Goal: Task Accomplishment & Management: Manage account settings

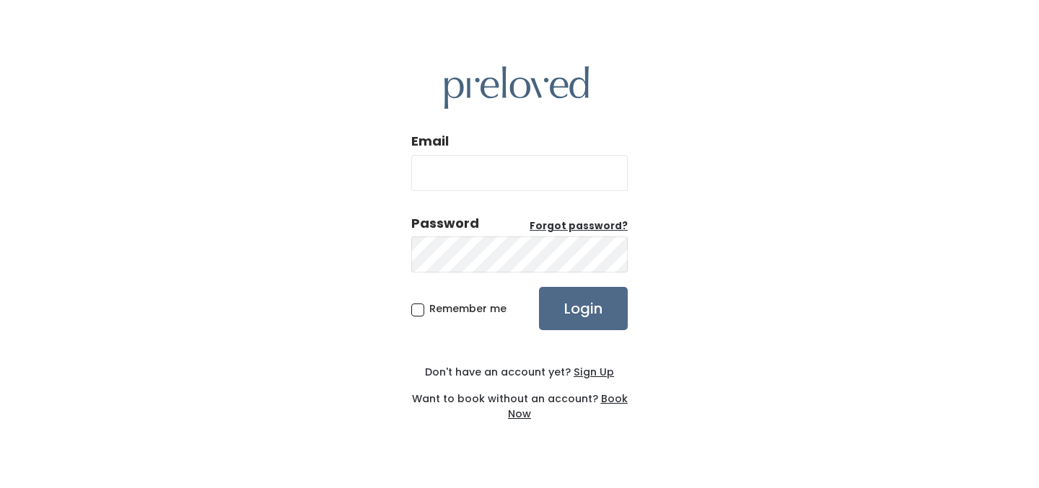
type input "[PERSON_NAME][EMAIL_ADDRESS][DOMAIN_NAME]"
click at [429, 311] on span "Remember me" at bounding box center [467, 309] width 77 height 14
click at [429, 311] on input "Remember me" at bounding box center [433, 306] width 9 height 9
checkbox input "true"
click at [540, 315] on input "Login" at bounding box center [583, 308] width 89 height 43
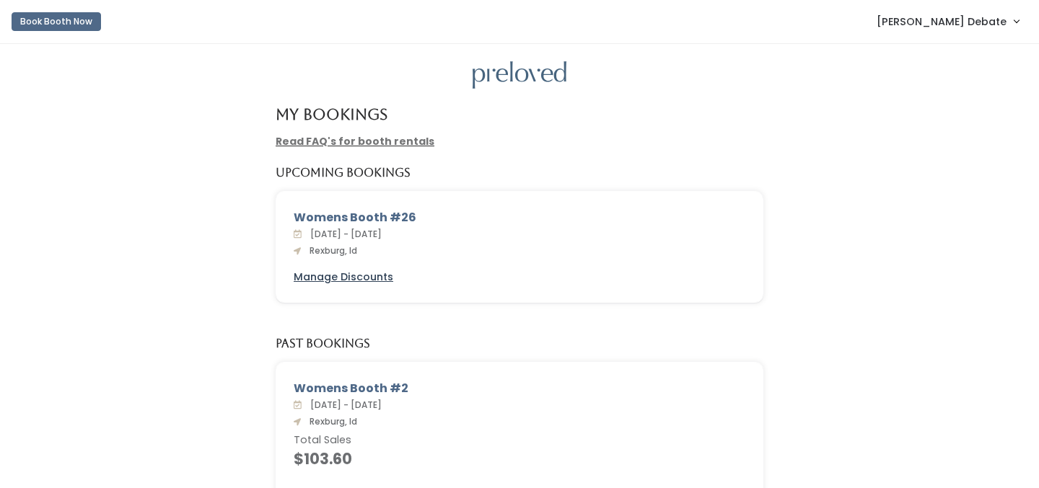
click at [377, 278] on u "Manage Discounts" at bounding box center [344, 277] width 100 height 14
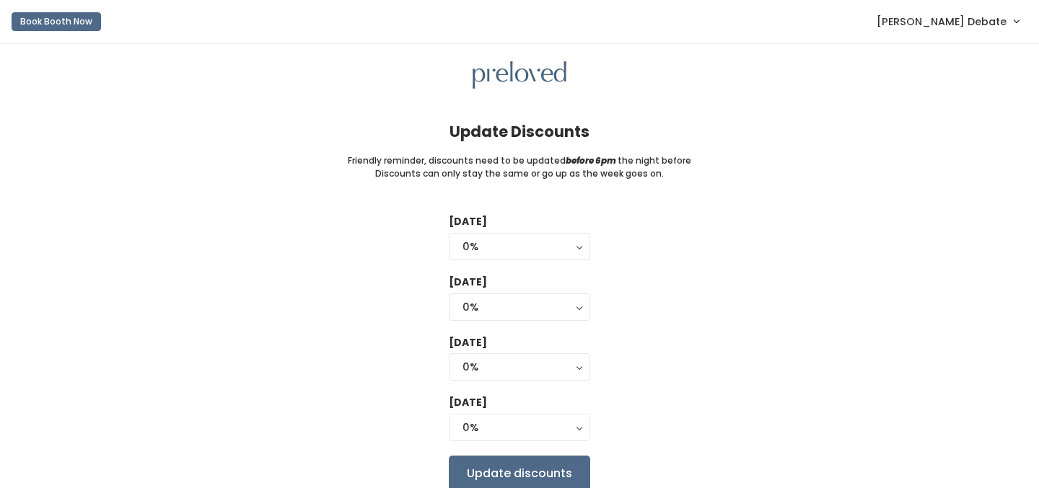
scroll to position [61, 0]
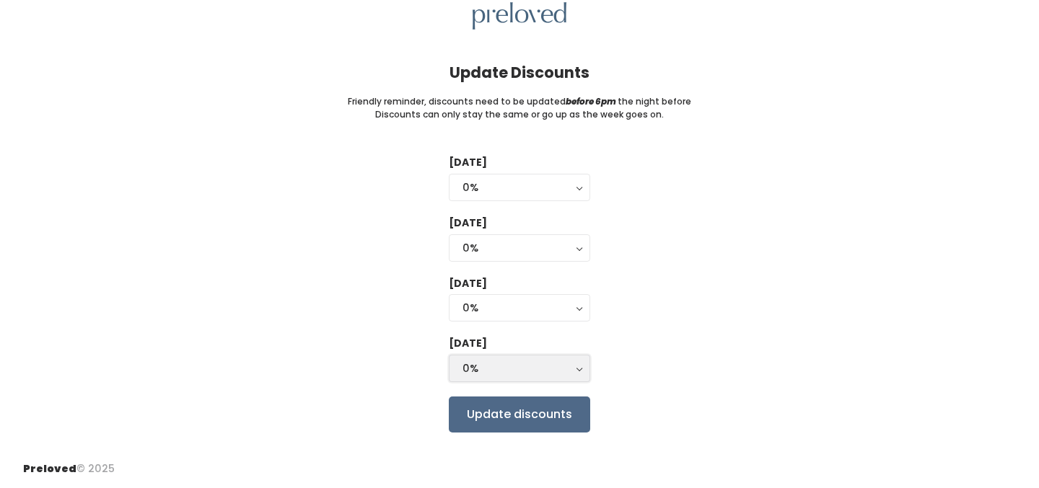
click at [549, 376] on div "0%" at bounding box center [519, 369] width 114 height 16
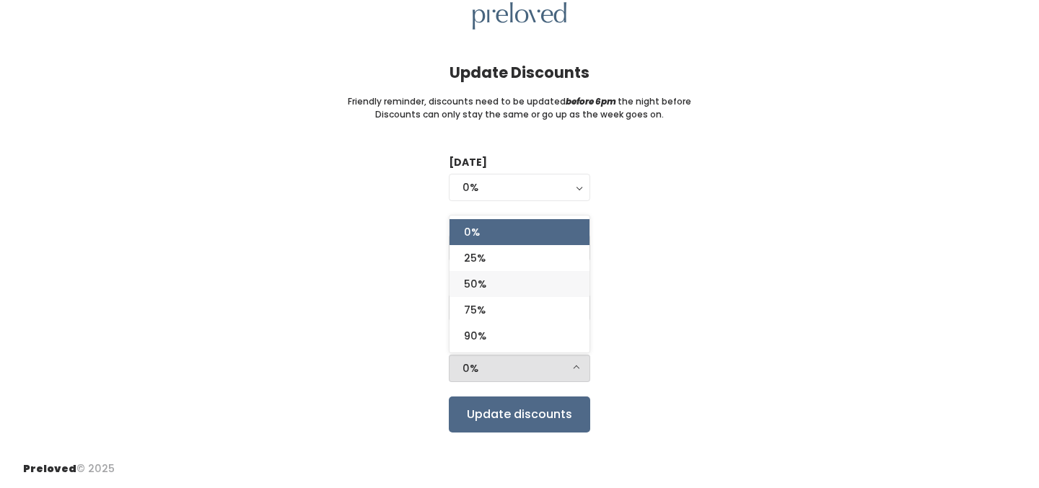
click at [525, 288] on link "50%" at bounding box center [520, 284] width 140 height 26
select select "50%"
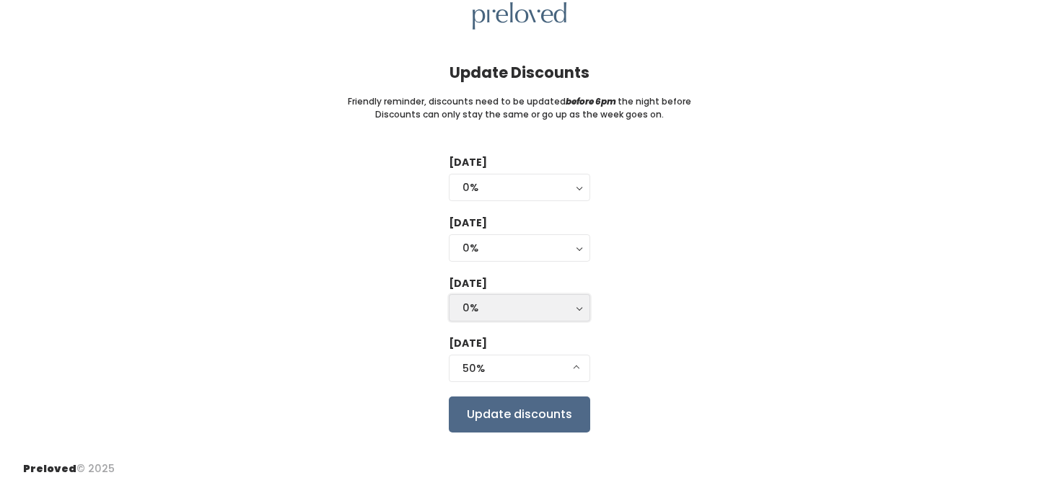
click at [527, 302] on div "0%" at bounding box center [519, 308] width 114 height 16
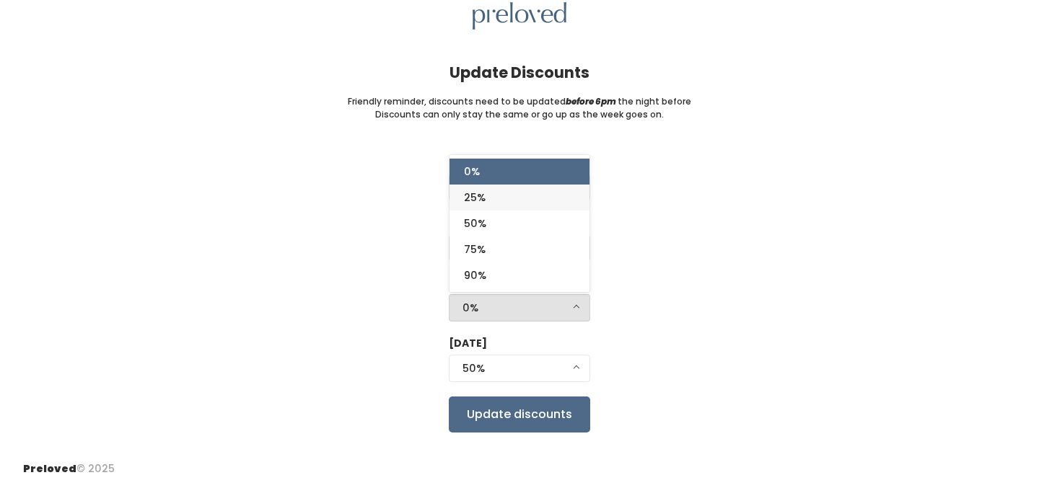
click at [514, 196] on link "25%" at bounding box center [520, 198] width 140 height 26
select select "25%"
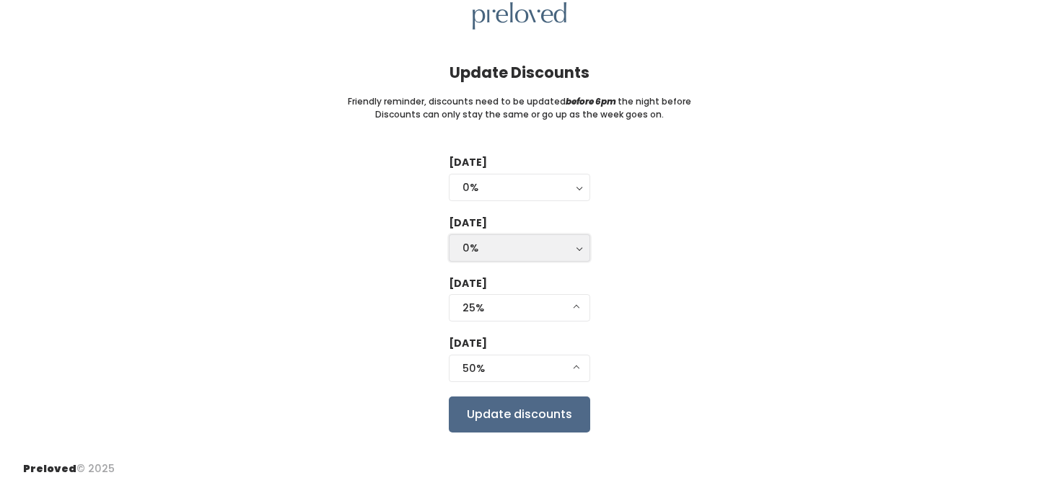
click at [514, 241] on div "0%" at bounding box center [519, 248] width 114 height 16
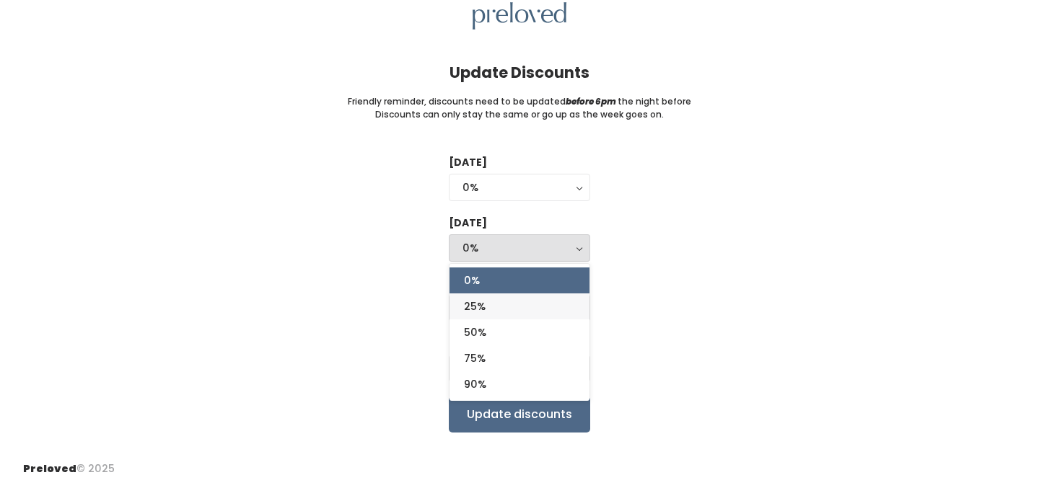
click at [505, 310] on link "25%" at bounding box center [520, 307] width 140 height 26
select select "25%"
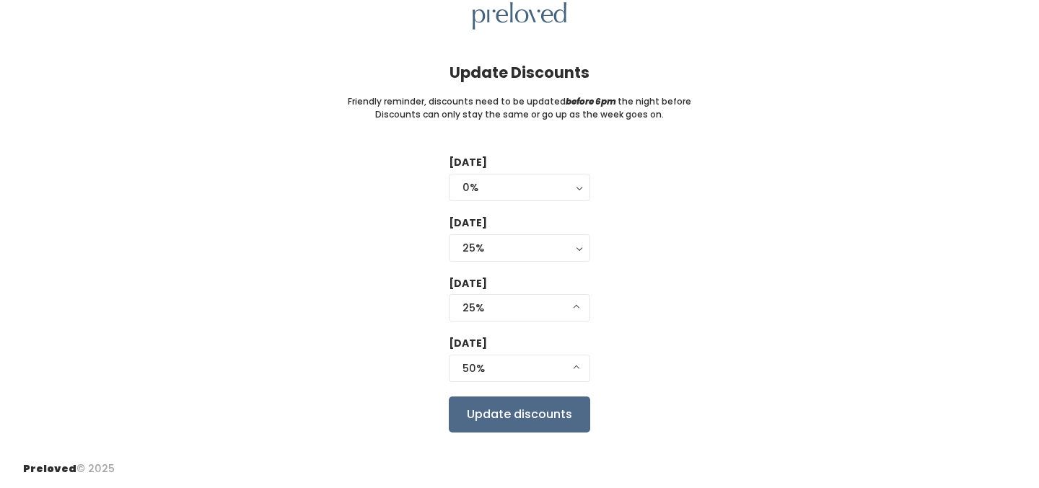
click at [631, 279] on div "Tuesday 0% 25% 50% 75% 90% 0% Wednesday 0% 25% 50% 75% 90% 25% 0% 25% 50% 75% 9…" at bounding box center [519, 293] width 993 height 277
click at [528, 425] on input "Update discounts" at bounding box center [519, 415] width 141 height 36
